Goal: Go to known website: Access a specific website the user already knows

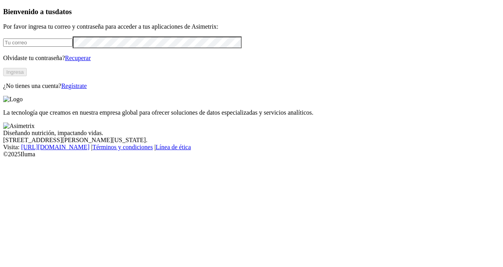
type input "[PERSON_NAME][EMAIL_ADDRESS][PERSON_NAME][DOMAIN_NAME]"
click at [27, 76] on button "Ingresa" at bounding box center [15, 72] width 24 height 8
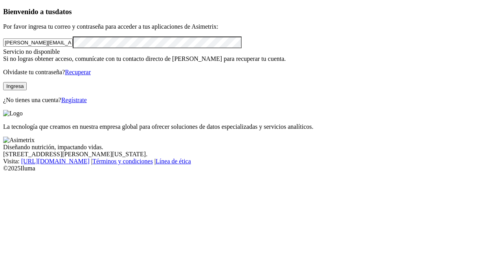
click at [27, 90] on button "Ingresa" at bounding box center [15, 86] width 24 height 8
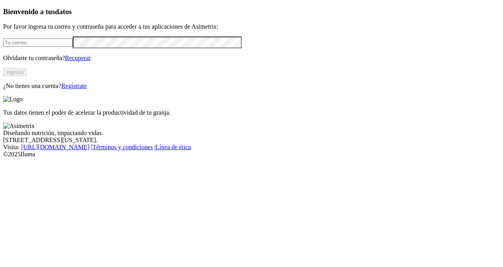
type input "[PERSON_NAME][EMAIL_ADDRESS][PERSON_NAME][DOMAIN_NAME]"
click at [27, 76] on button "Ingresa" at bounding box center [15, 72] width 24 height 8
